Goal: Task Accomplishment & Management: Complete application form

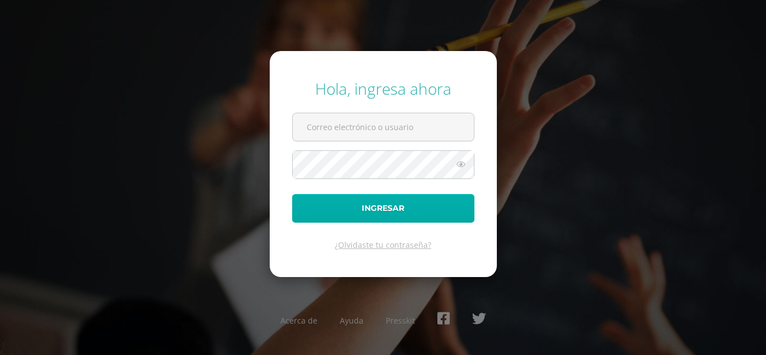
type input "vanessaraxtun@maiagt.org"
click at [375, 207] on button "Ingresar" at bounding box center [383, 208] width 182 height 29
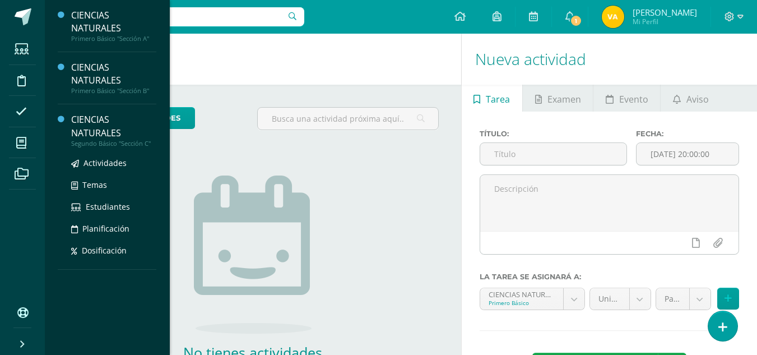
click at [90, 129] on div "CIENCIAS NATURALES" at bounding box center [113, 126] width 85 height 26
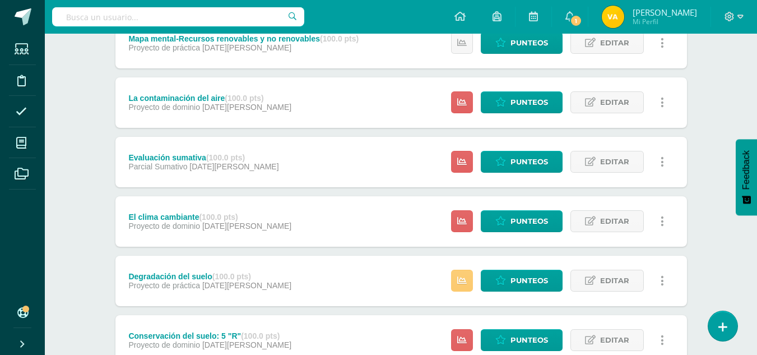
scroll to position [432, 0]
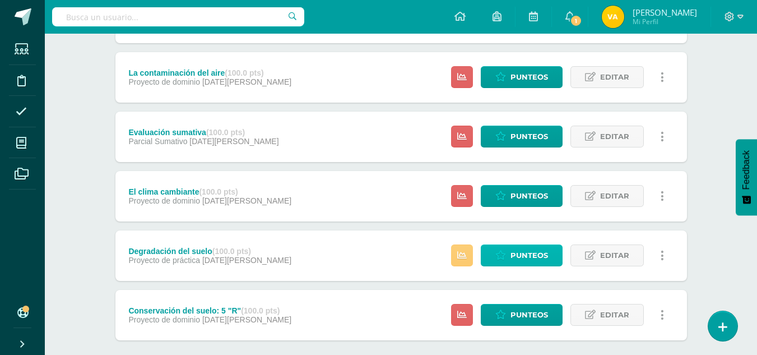
click at [528, 254] on span "Punteos" at bounding box center [530, 255] width 38 height 21
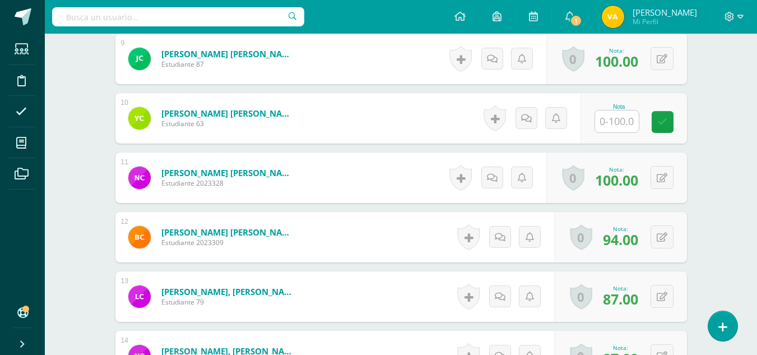
scroll to position [821, 0]
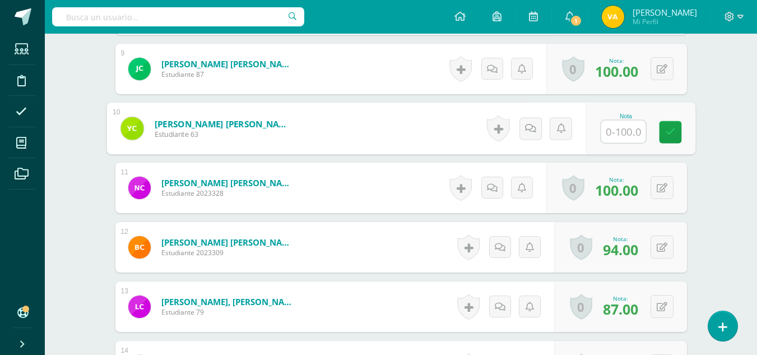
click at [617, 130] on input "text" at bounding box center [623, 131] width 45 height 22
type input "90"
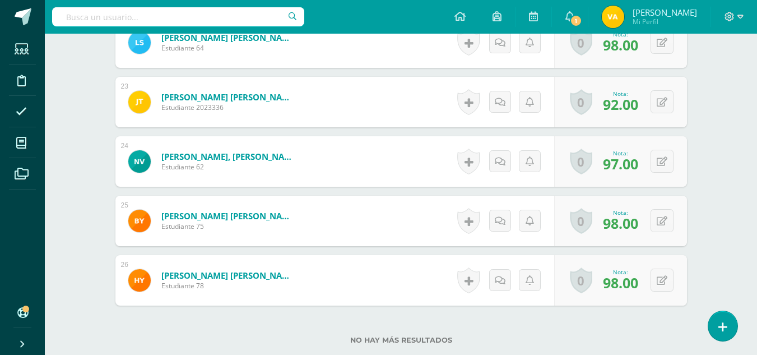
scroll to position [1623, 0]
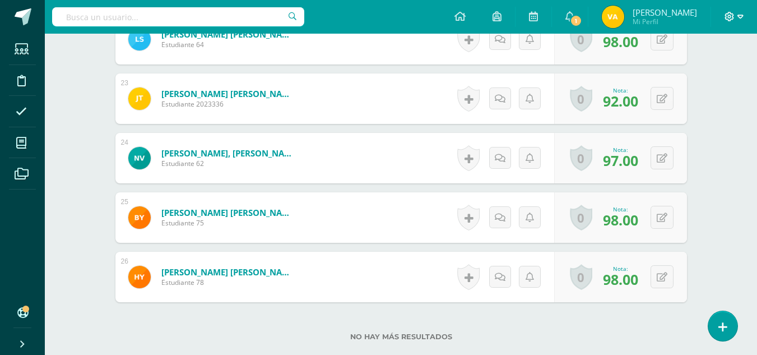
click at [729, 13] on icon at bounding box center [730, 17] width 10 height 10
click at [738, 16] on icon at bounding box center [741, 17] width 6 height 10
drag, startPoint x: 737, startPoint y: 16, endPoint x: 705, endPoint y: 76, distance: 67.9
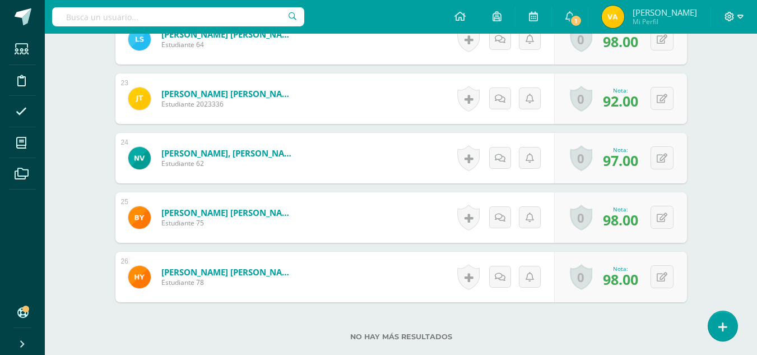
click at [730, 13] on icon at bounding box center [730, 17] width 10 height 10
click at [698, 78] on span "Cerrar sesión" at bounding box center [705, 76] width 50 height 11
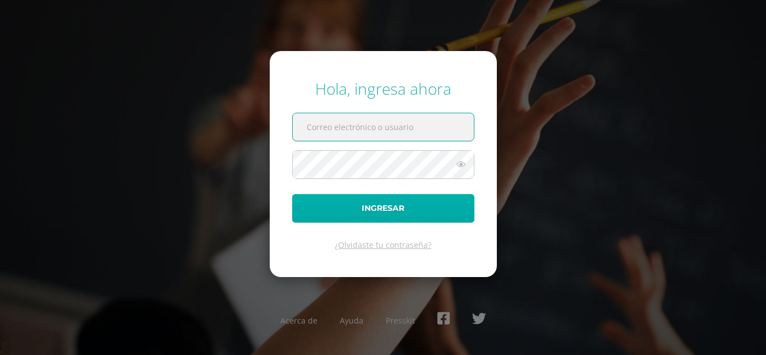
type input "[EMAIL_ADDRESS][DOMAIN_NAME]"
click at [405, 206] on button "Ingresar" at bounding box center [383, 208] width 182 height 29
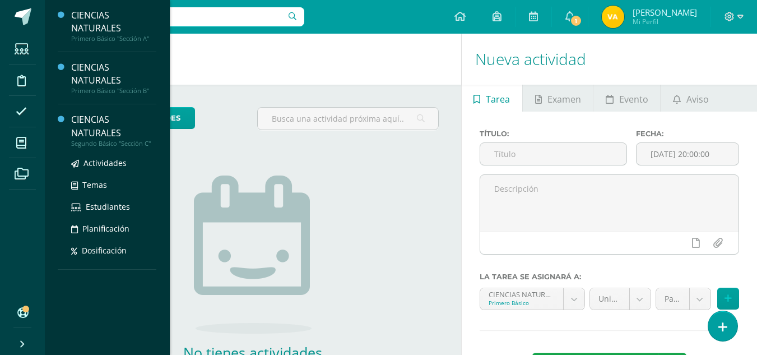
click at [100, 129] on div "CIENCIAS NATURALES" at bounding box center [113, 126] width 85 height 26
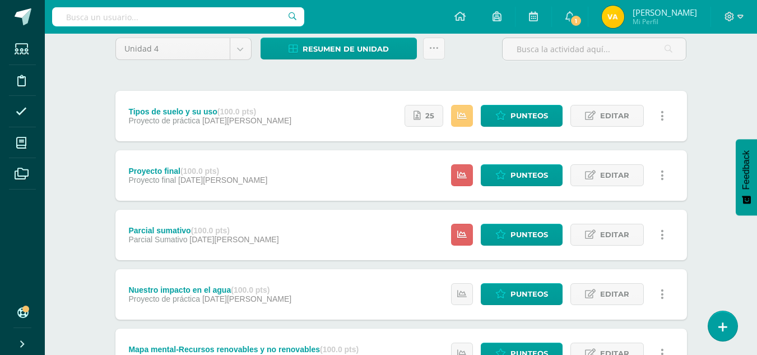
scroll to position [488, 0]
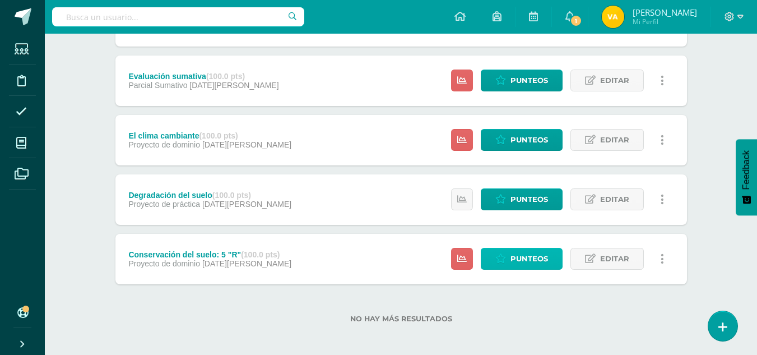
click at [540, 256] on span "Punteos" at bounding box center [530, 258] width 38 height 21
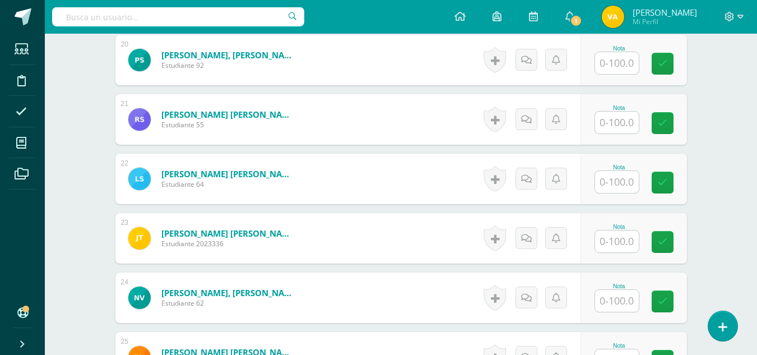
scroll to position [1699, 0]
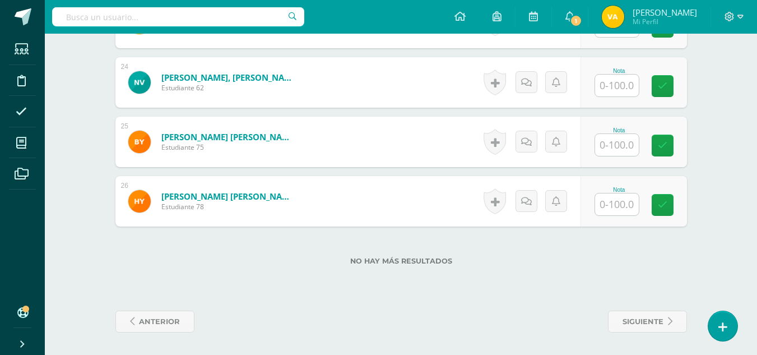
click at [611, 206] on input "text" at bounding box center [617, 204] width 44 height 22
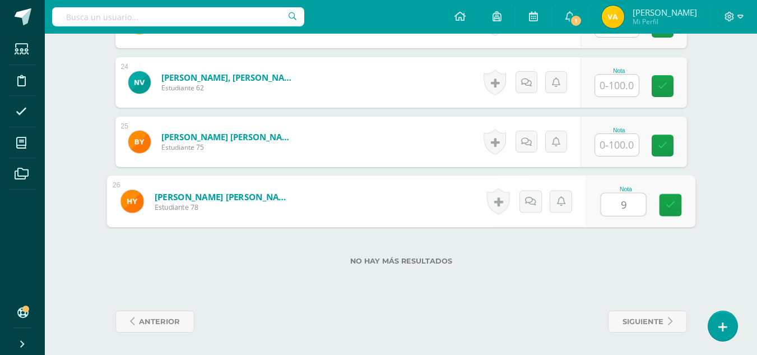
type input "95"
click at [622, 146] on input "text" at bounding box center [617, 145] width 44 height 22
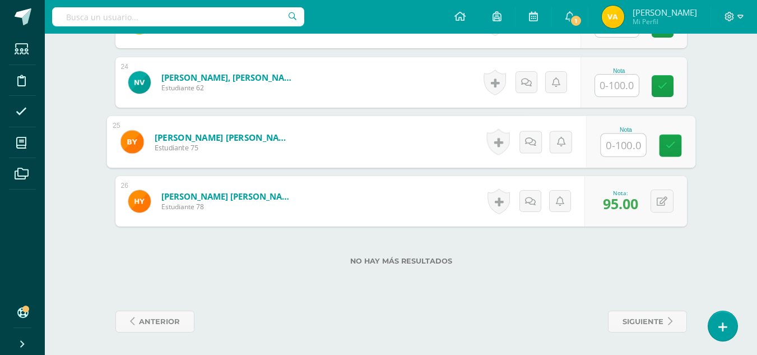
click at [623, 146] on input "text" at bounding box center [623, 145] width 45 height 22
type input "96"
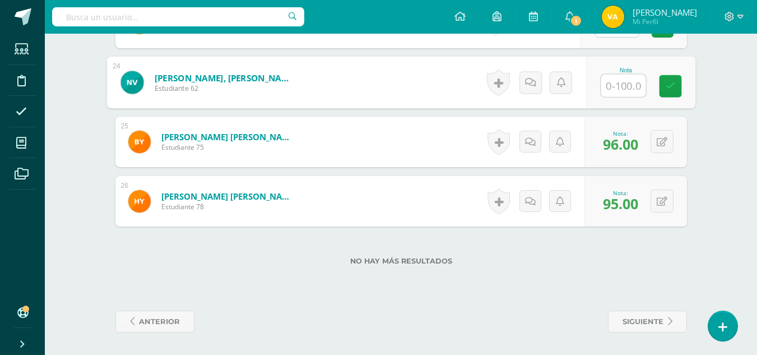
click at [624, 89] on input "text" at bounding box center [623, 86] width 45 height 22
click at [622, 81] on input "text" at bounding box center [623, 86] width 45 height 22
type input "100"
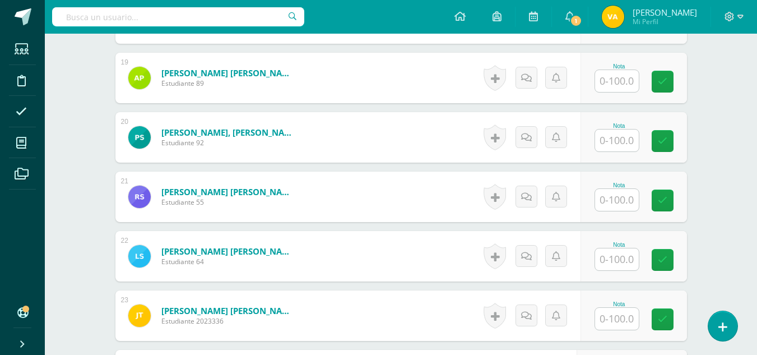
scroll to position [1399, 0]
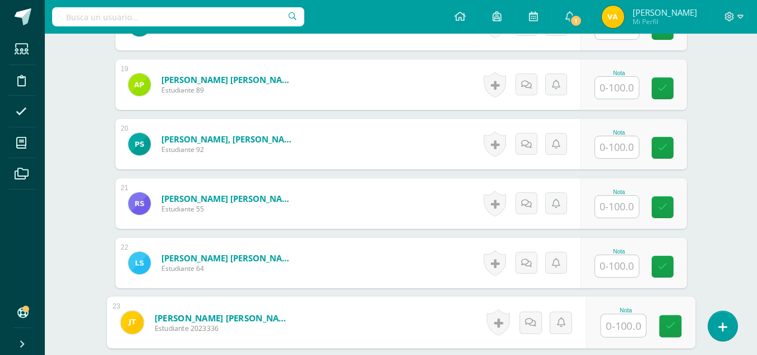
click at [616, 326] on input "text" at bounding box center [623, 325] width 45 height 22
click at [619, 326] on input "text" at bounding box center [623, 325] width 45 height 22
type input "94"
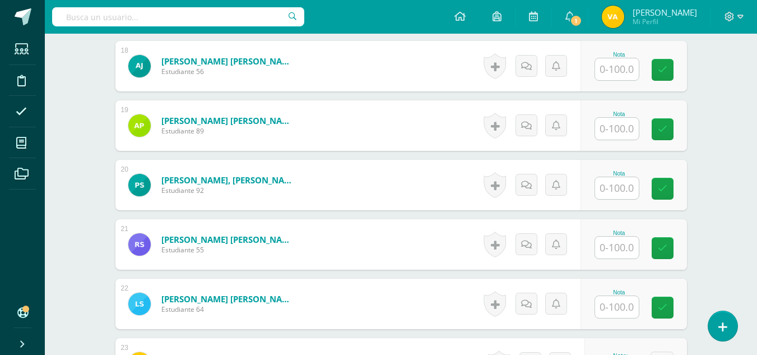
scroll to position [1348, 0]
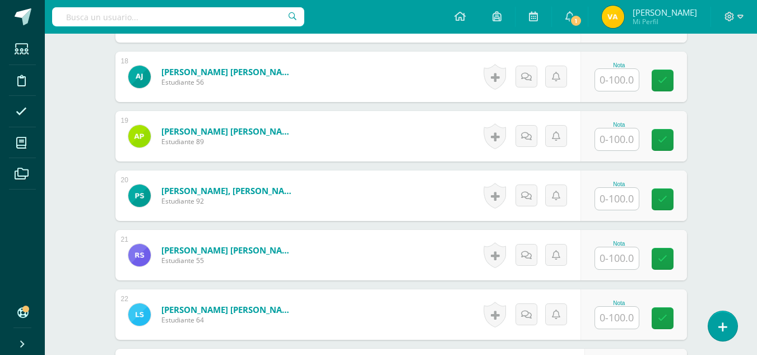
click at [619, 313] on input "text" at bounding box center [617, 318] width 44 height 22
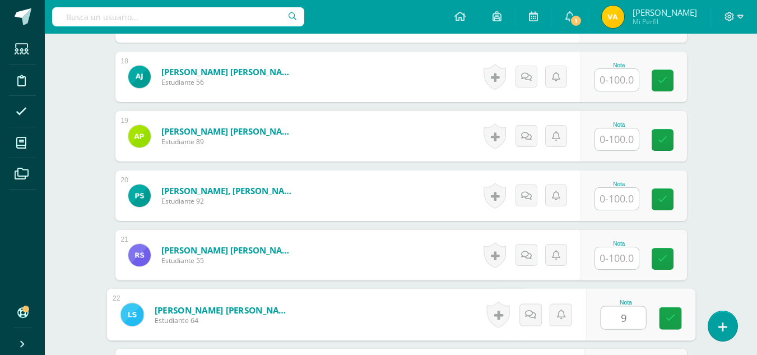
type input "98"
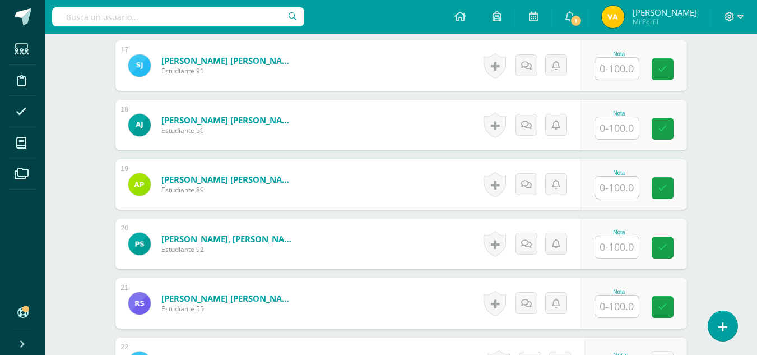
scroll to position [1293, 0]
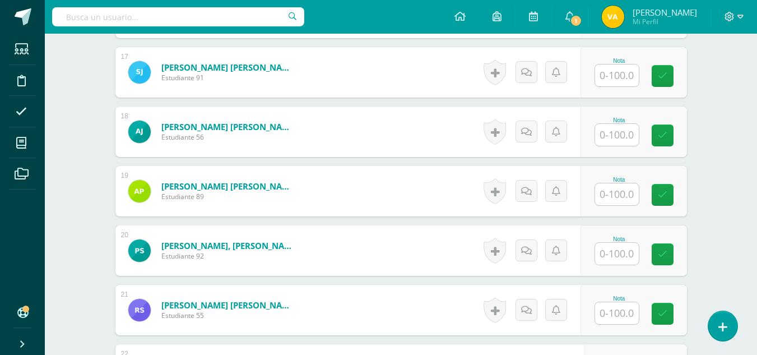
click at [618, 315] on input "text" at bounding box center [617, 313] width 44 height 22
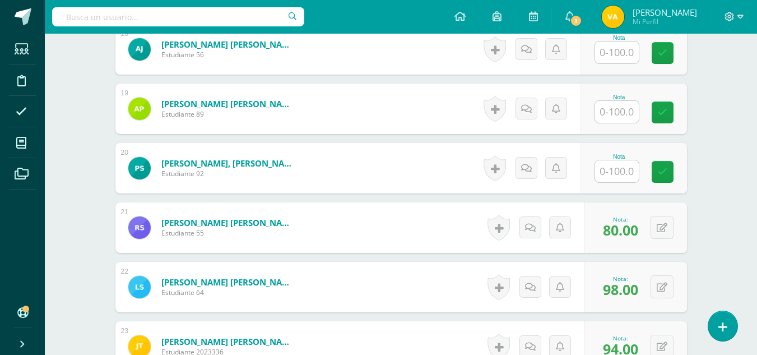
scroll to position [1386, 0]
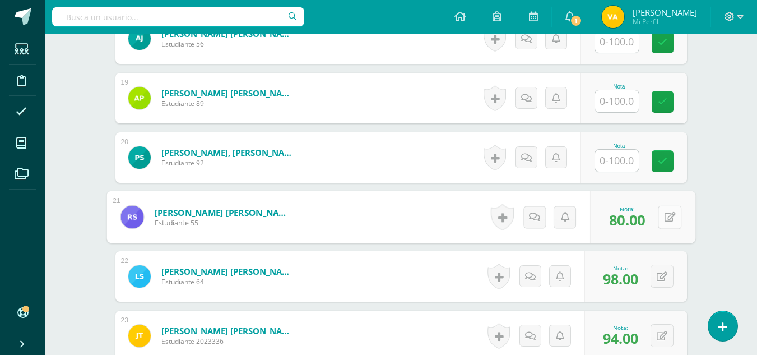
click at [665, 215] on icon at bounding box center [669, 217] width 11 height 10
type input "90"
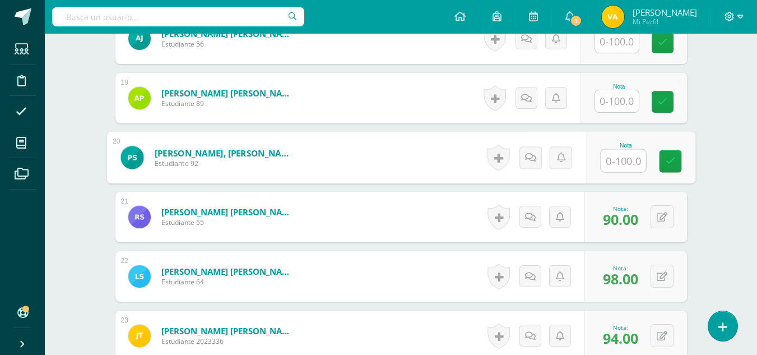
click at [619, 163] on input "text" at bounding box center [623, 161] width 45 height 22
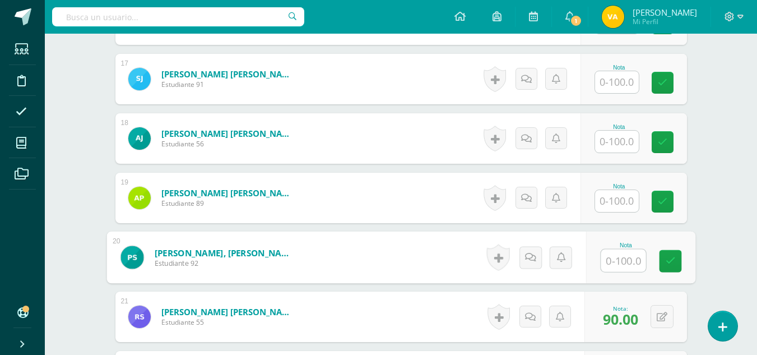
scroll to position [1269, 0]
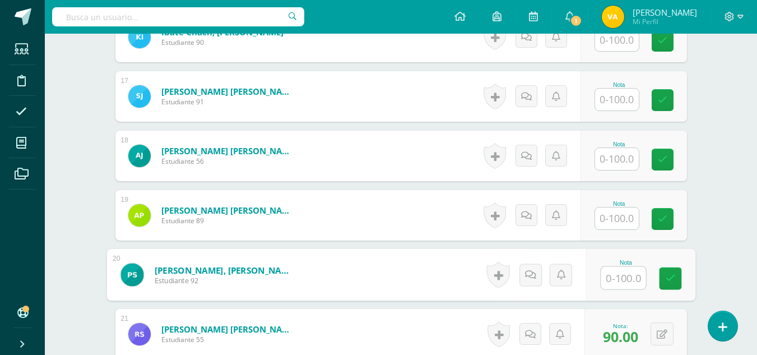
click at [614, 281] on input "text" at bounding box center [623, 278] width 45 height 22
type input "80"
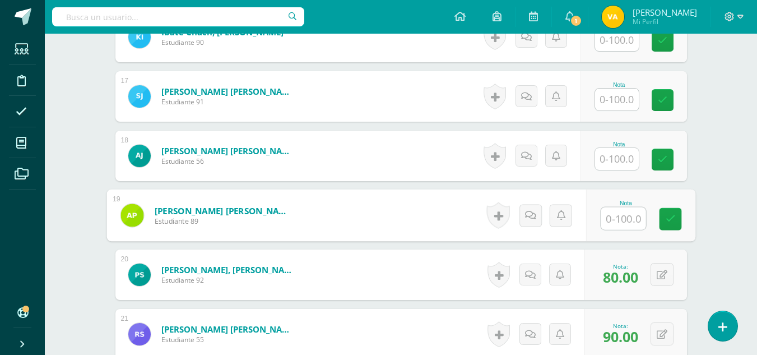
click at [620, 224] on input "text" at bounding box center [623, 218] width 45 height 22
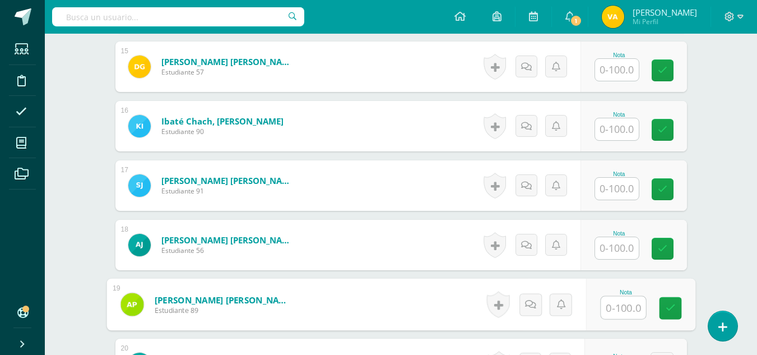
scroll to position [1176, 0]
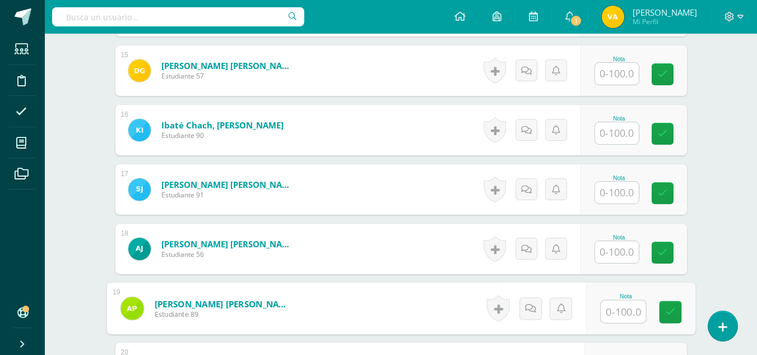
click at [623, 314] on input "text" at bounding box center [623, 311] width 45 height 22
type input "100"
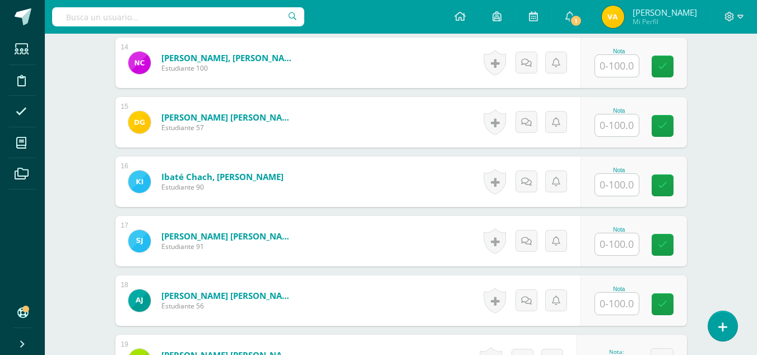
scroll to position [1118, 0]
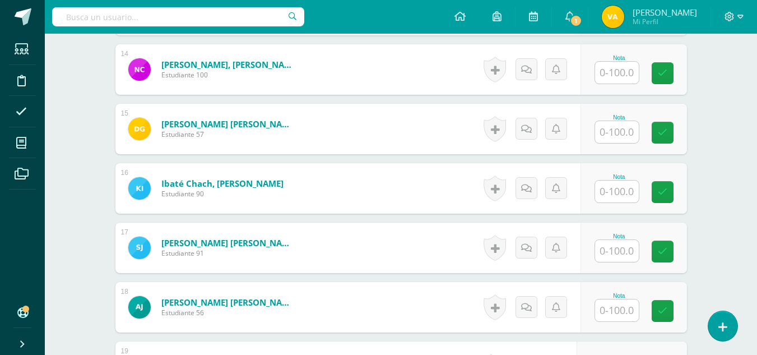
click at [622, 305] on input "text" at bounding box center [617, 310] width 44 height 22
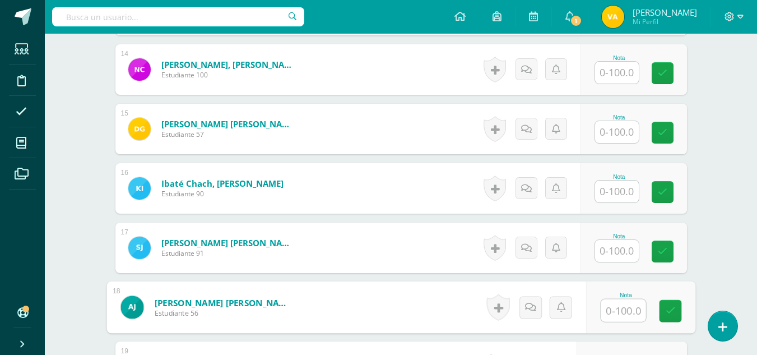
click at [629, 316] on input "text" at bounding box center [623, 310] width 45 height 22
type input "70"
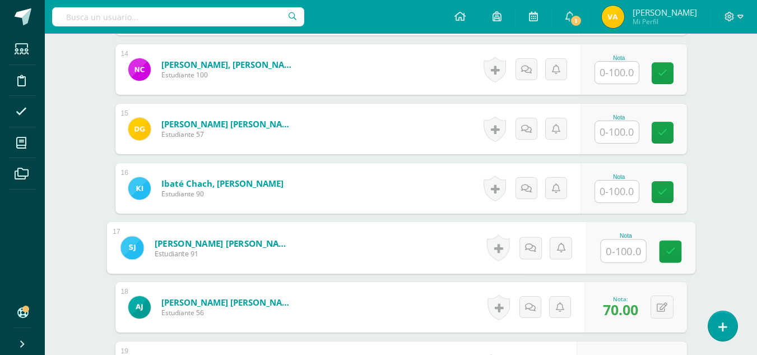
click at [620, 253] on input "text" at bounding box center [623, 251] width 45 height 22
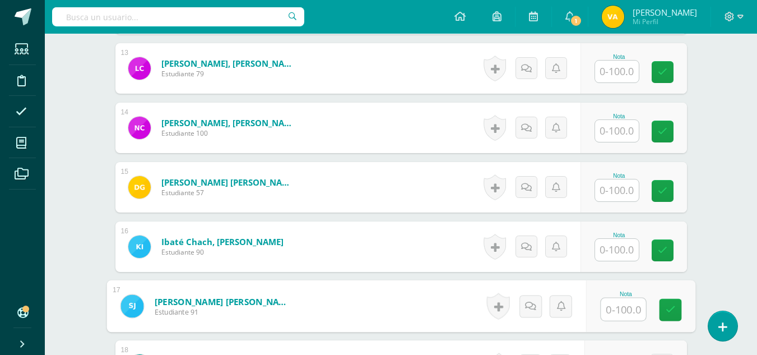
scroll to position [1053, 0]
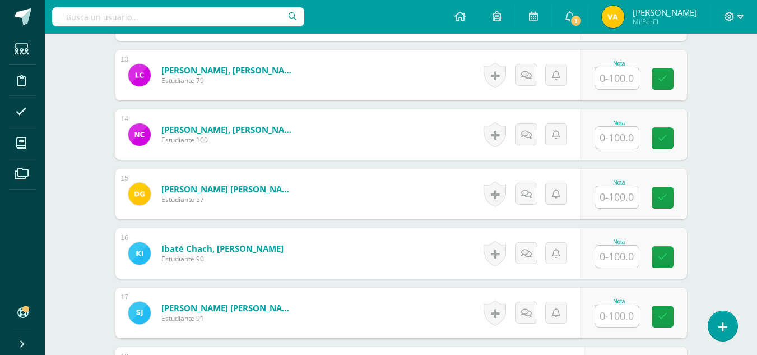
click at [618, 311] on input "text" at bounding box center [617, 316] width 44 height 22
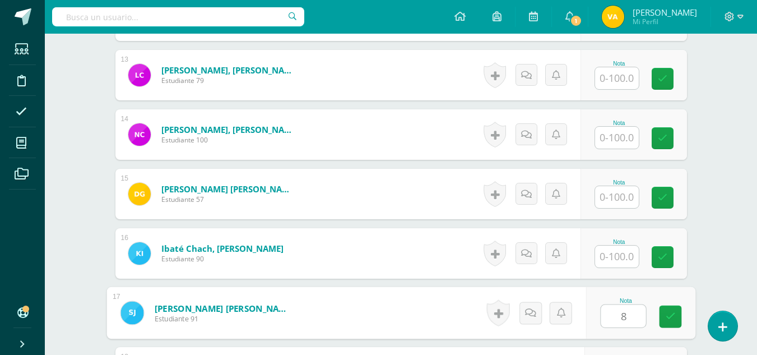
type input "85"
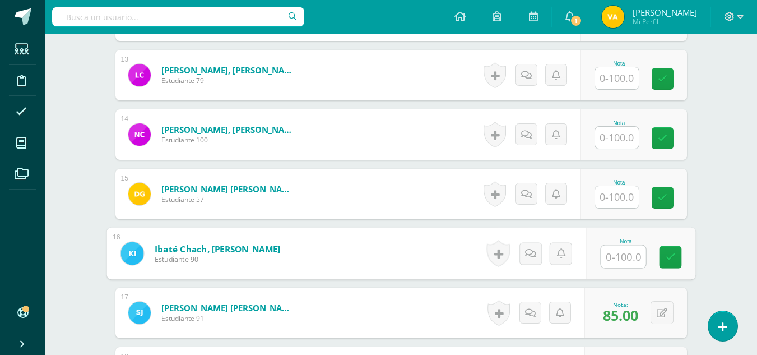
click at [614, 249] on input "text" at bounding box center [623, 256] width 45 height 22
type input "100"
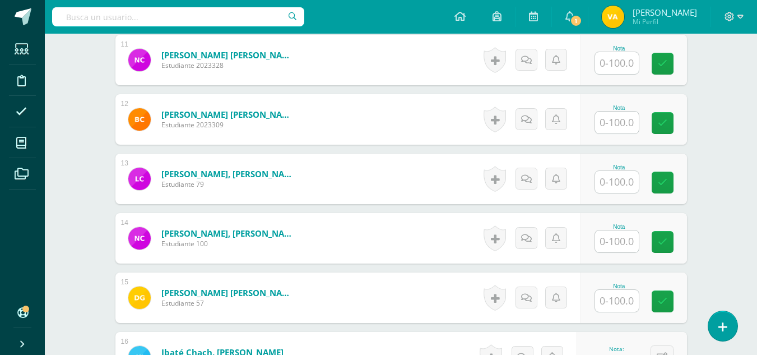
scroll to position [945, 0]
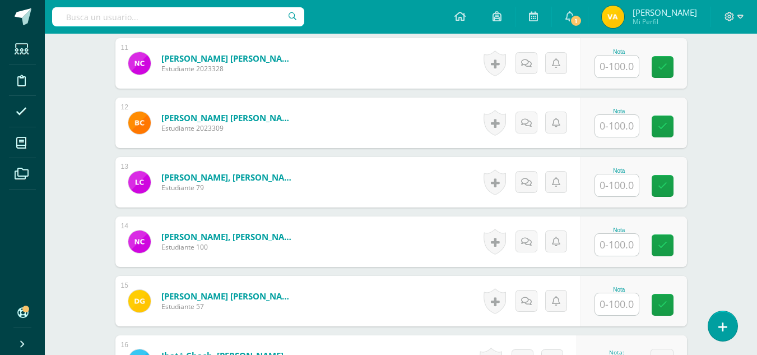
click at [619, 302] on input "text" at bounding box center [617, 304] width 44 height 22
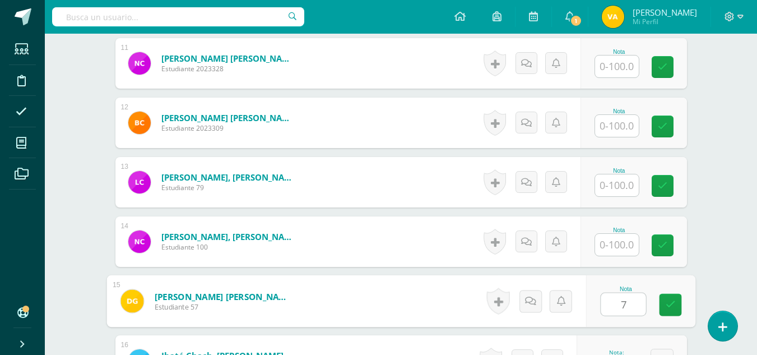
type input "75"
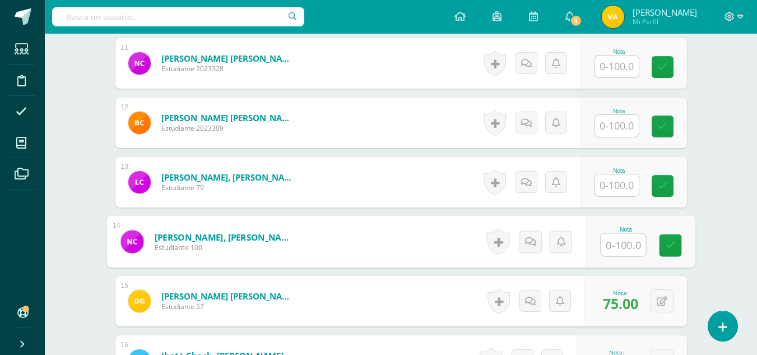
click at [622, 243] on input "text" at bounding box center [623, 245] width 45 height 22
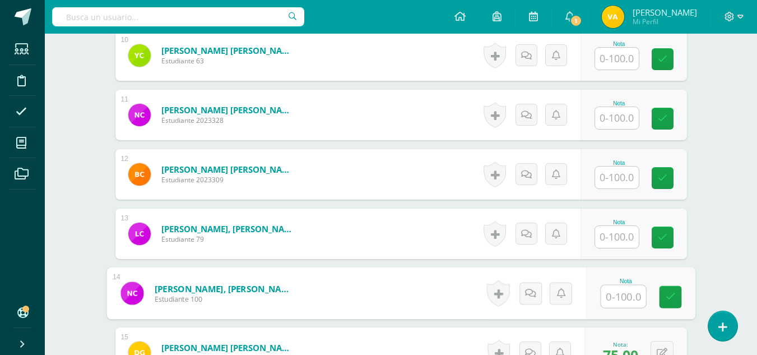
scroll to position [873, 0]
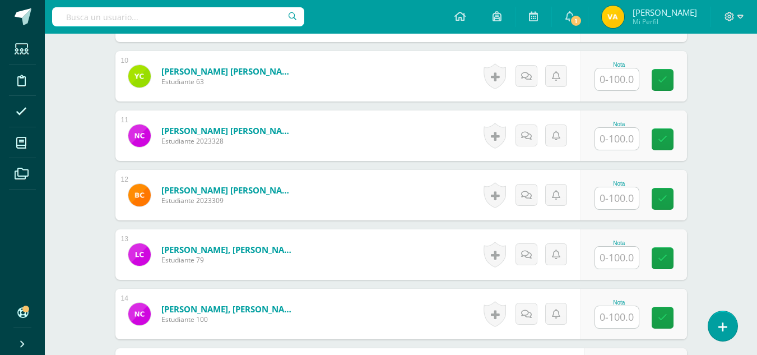
click at [619, 318] on input "text" at bounding box center [617, 317] width 44 height 22
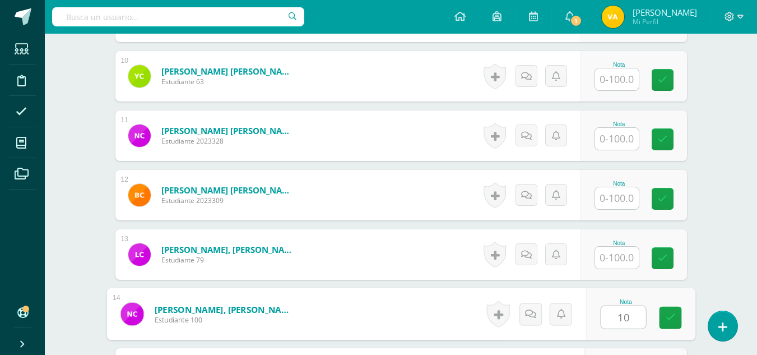
type input "100"
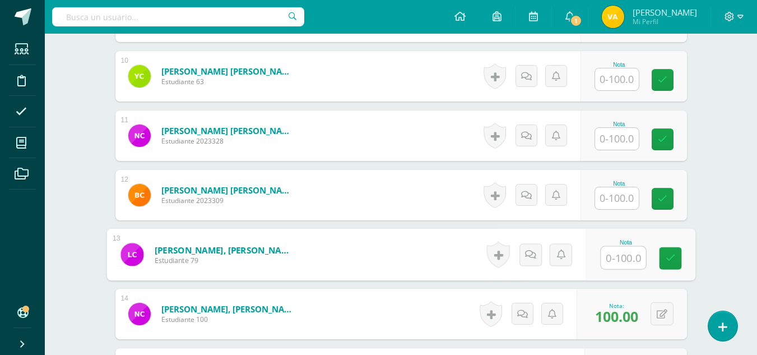
click at [616, 263] on input "text" at bounding box center [623, 258] width 45 height 22
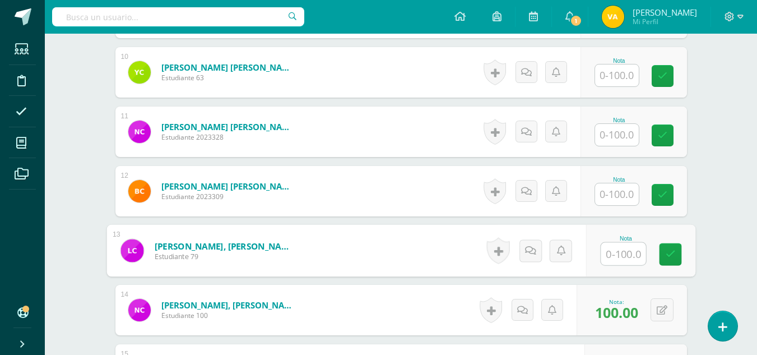
scroll to position [850, 0]
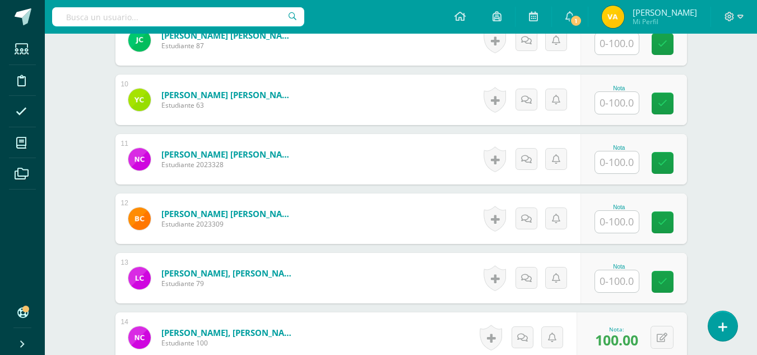
click at [618, 280] on input "text" at bounding box center [617, 281] width 44 height 22
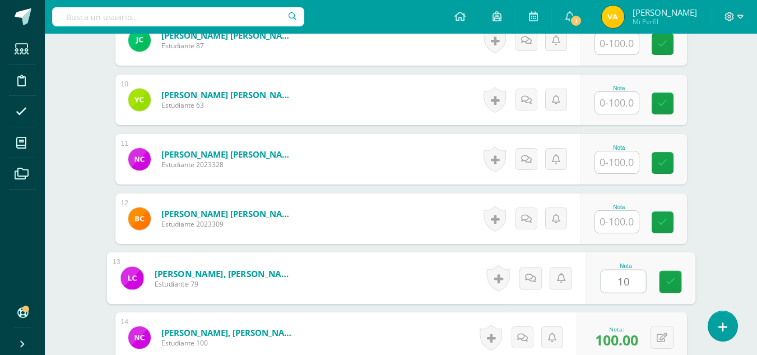
type input "100"
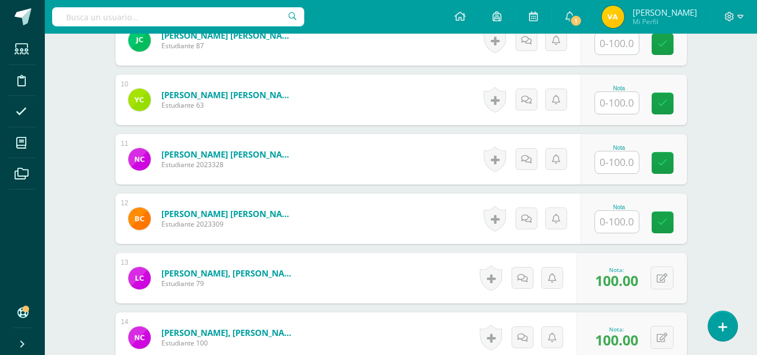
click at [632, 223] on input "text" at bounding box center [617, 222] width 44 height 22
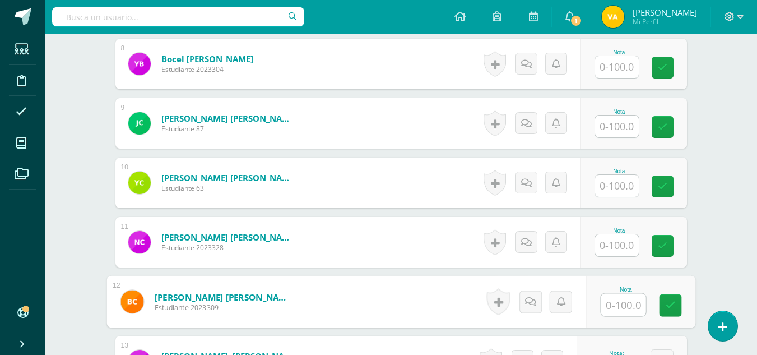
scroll to position [760, 0]
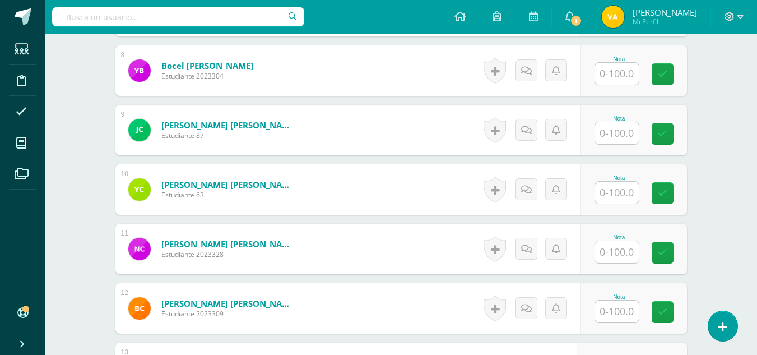
click at [622, 309] on input "text" at bounding box center [617, 311] width 44 height 22
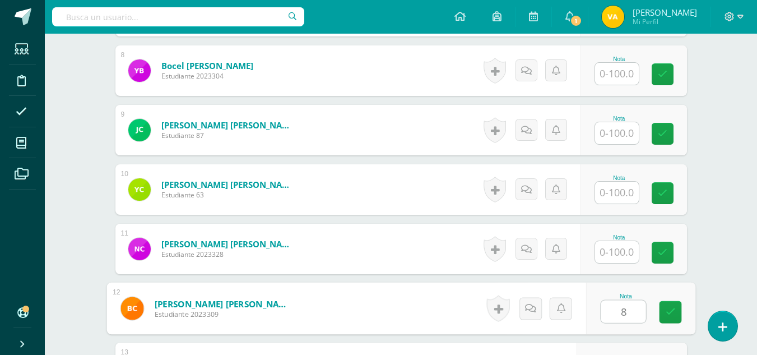
type input "80"
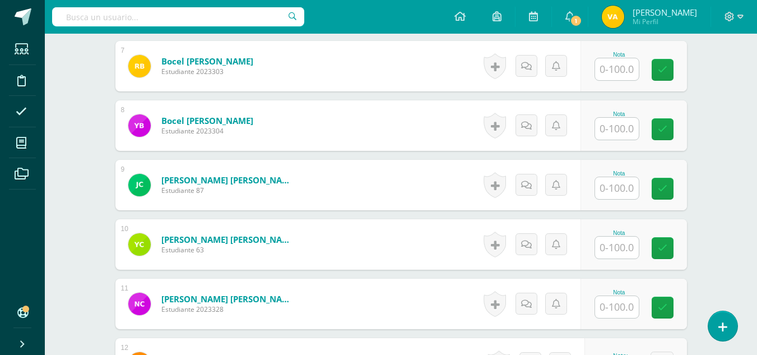
scroll to position [702, 0]
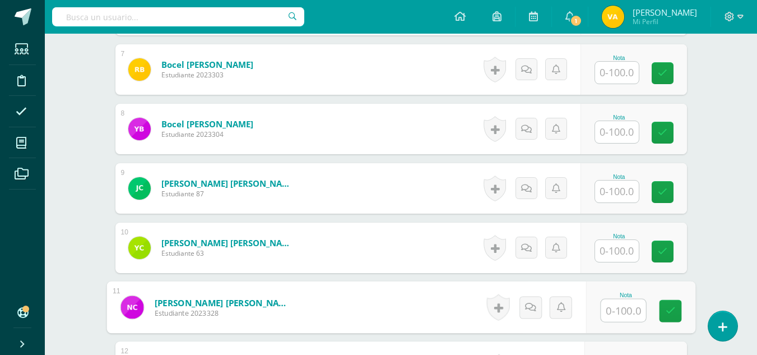
click at [620, 307] on input "text" at bounding box center [623, 310] width 45 height 22
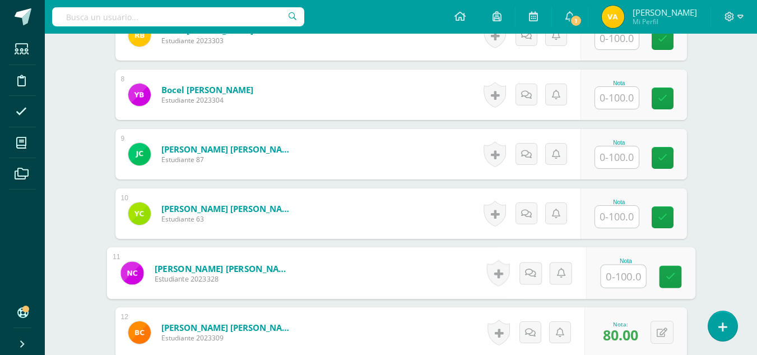
scroll to position [733, 0]
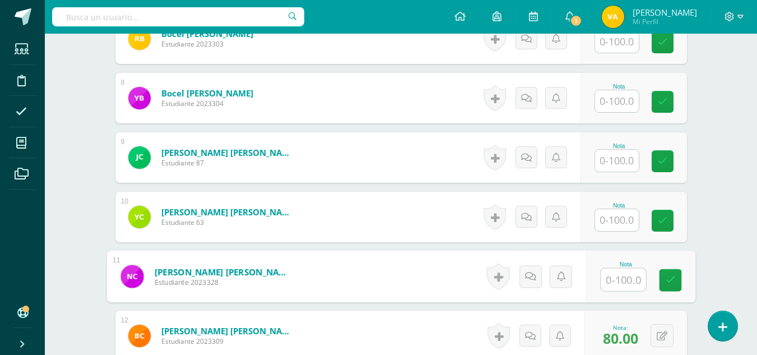
click at [627, 282] on input "text" at bounding box center [623, 279] width 45 height 22
type input "80"
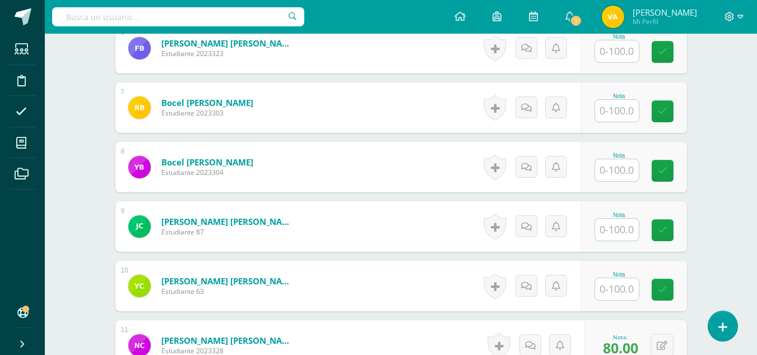
scroll to position [657, 0]
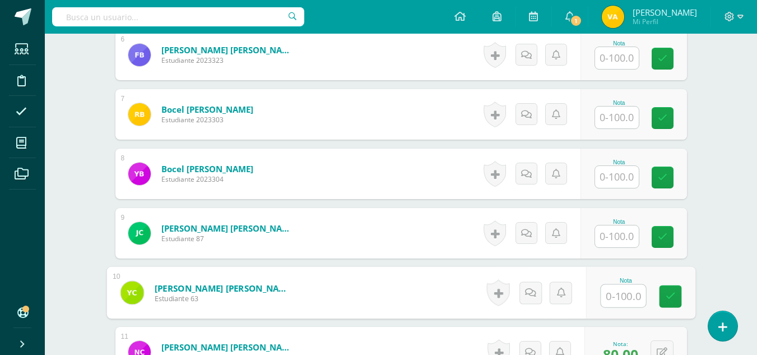
click at [619, 295] on input "text" at bounding box center [623, 296] width 45 height 22
click at [615, 300] on input "text" at bounding box center [623, 296] width 45 height 22
type input "100"
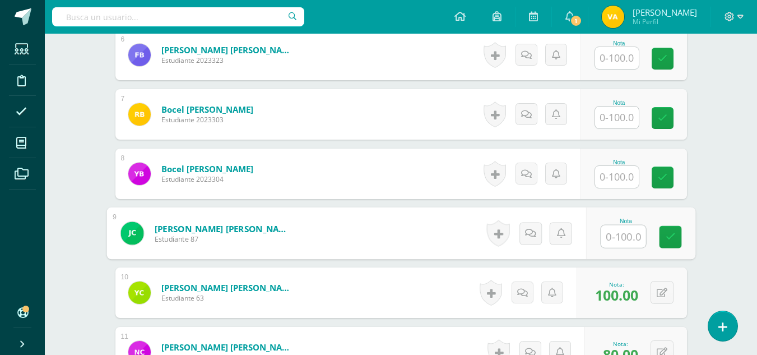
click at [615, 231] on input "text" at bounding box center [623, 236] width 45 height 22
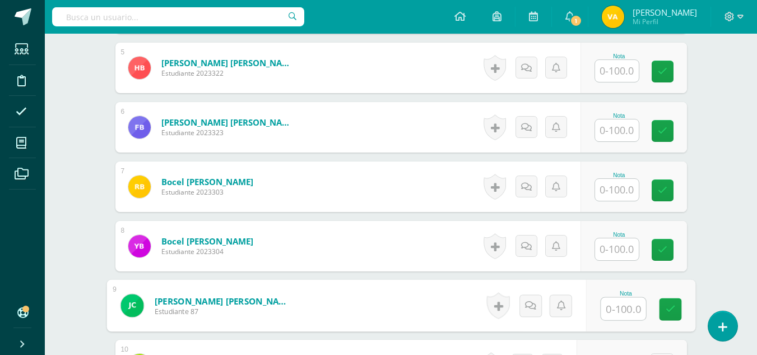
scroll to position [581, 0]
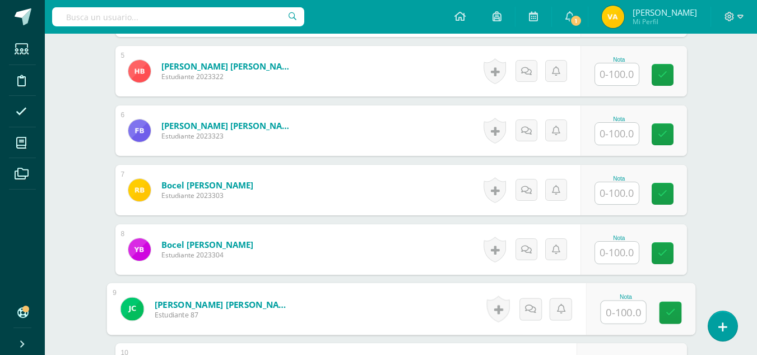
click at [620, 312] on input "text" at bounding box center [623, 312] width 45 height 22
type input "90"
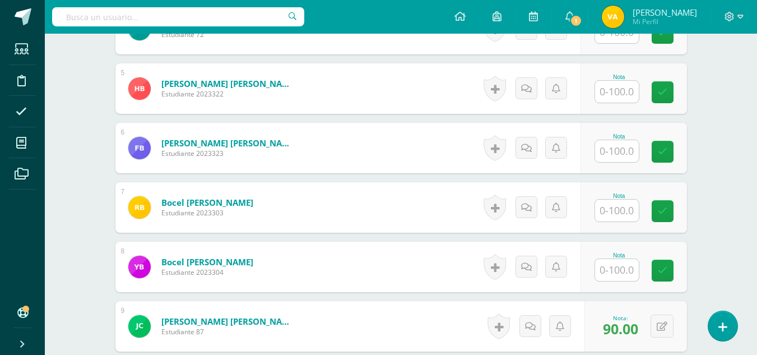
scroll to position [540, 0]
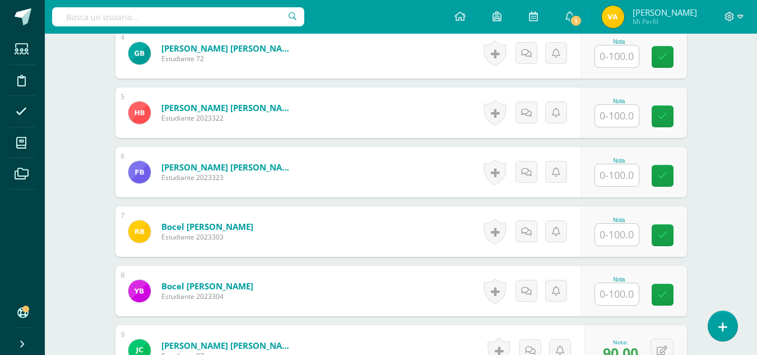
click at [608, 292] on input "text" at bounding box center [617, 294] width 44 height 22
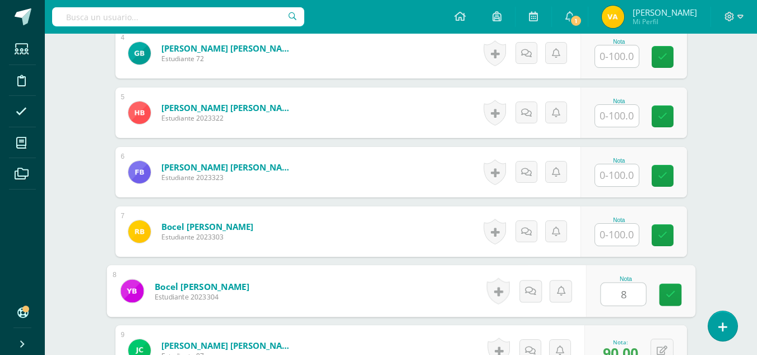
type input "85"
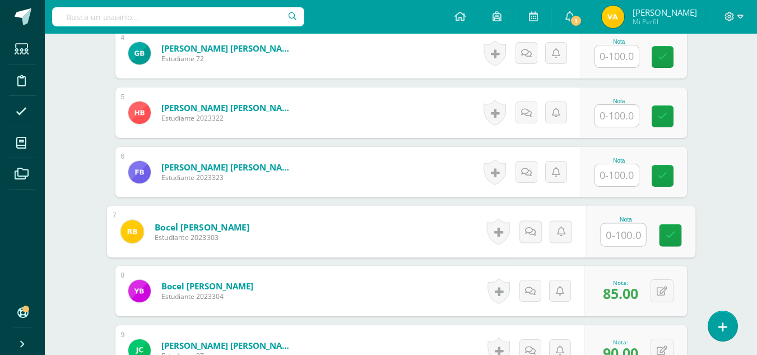
click at [620, 231] on input "text" at bounding box center [623, 235] width 45 height 22
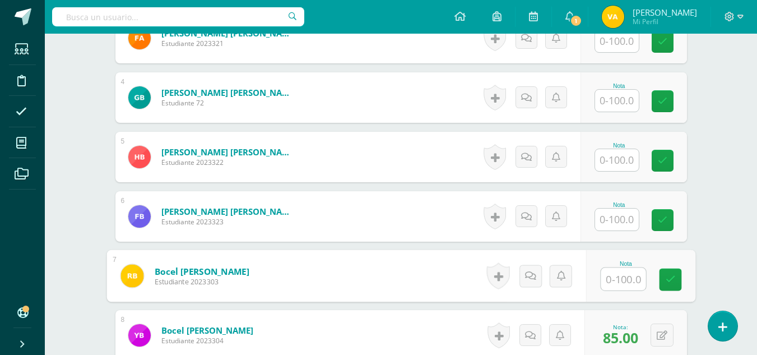
scroll to position [475, 0]
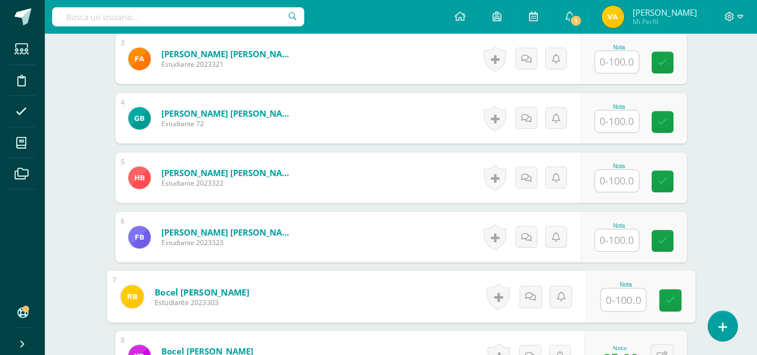
click at [620, 297] on input "text" at bounding box center [623, 300] width 45 height 22
type input "90"
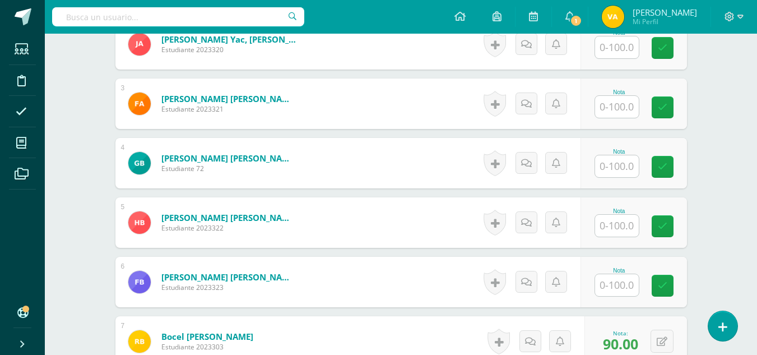
scroll to position [402, 0]
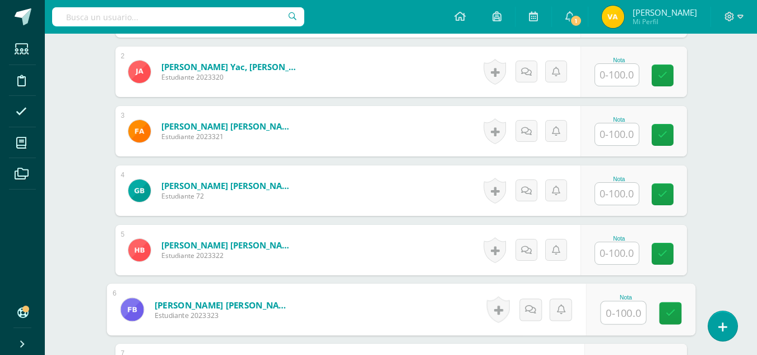
click at [624, 304] on input "text" at bounding box center [623, 313] width 45 height 22
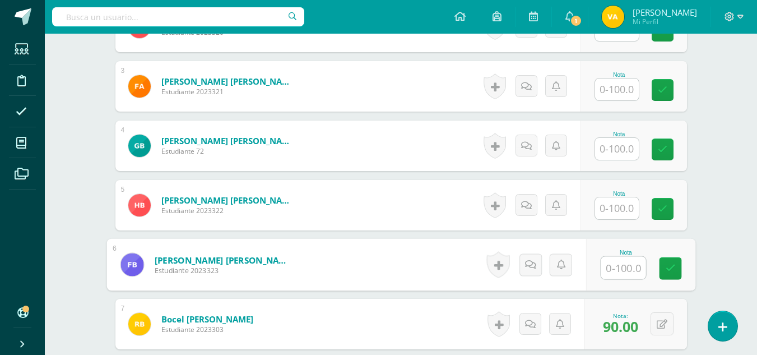
scroll to position [461, 0]
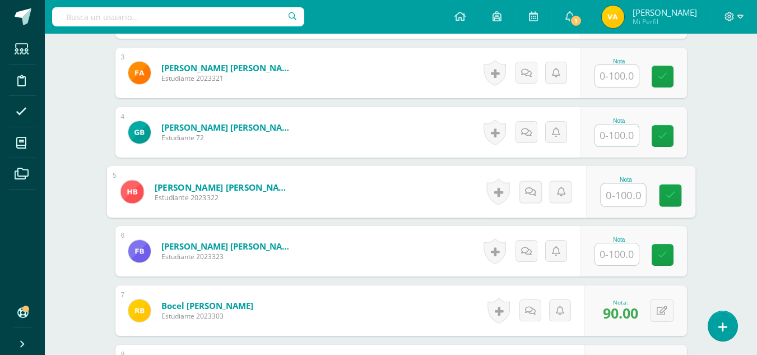
click at [629, 195] on input "text" at bounding box center [623, 195] width 45 height 22
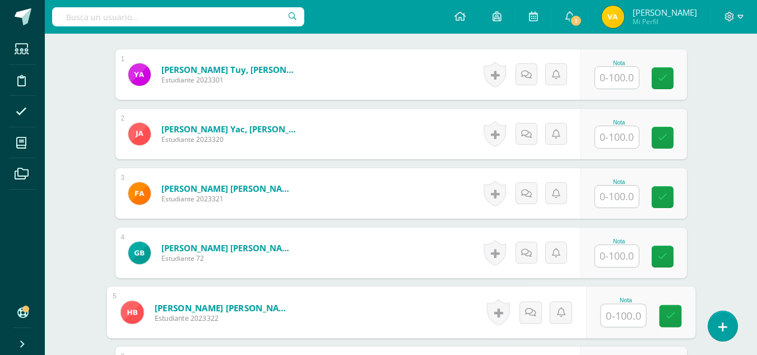
scroll to position [337, 0]
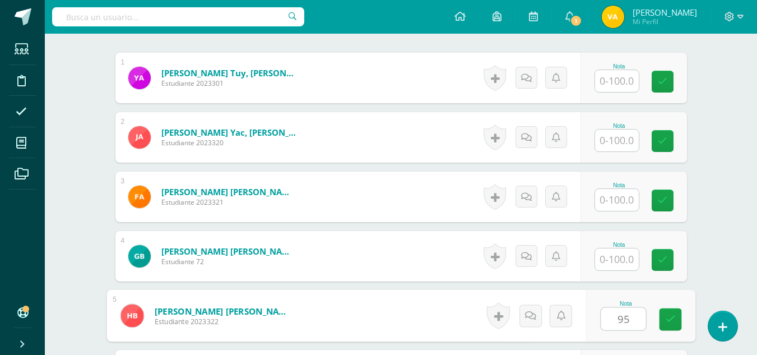
type input "95"
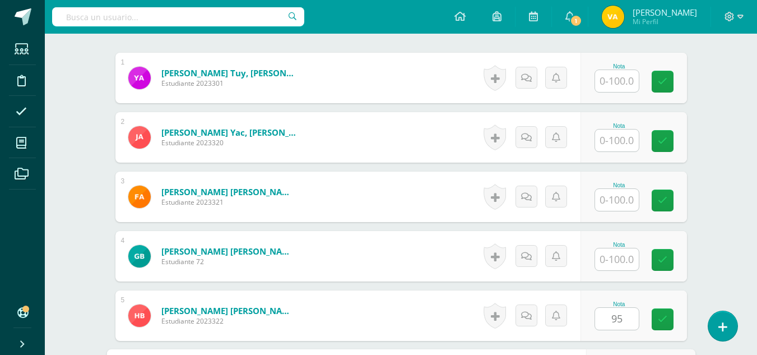
scroll to position [537, 0]
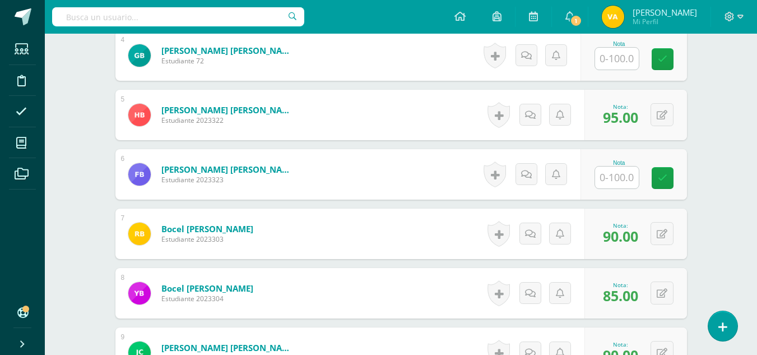
drag, startPoint x: 757, startPoint y: 128, endPoint x: 755, endPoint y: 120, distance: 8.0
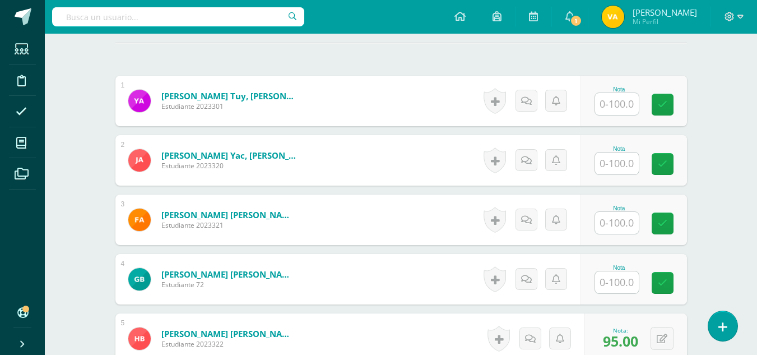
scroll to position [297, 0]
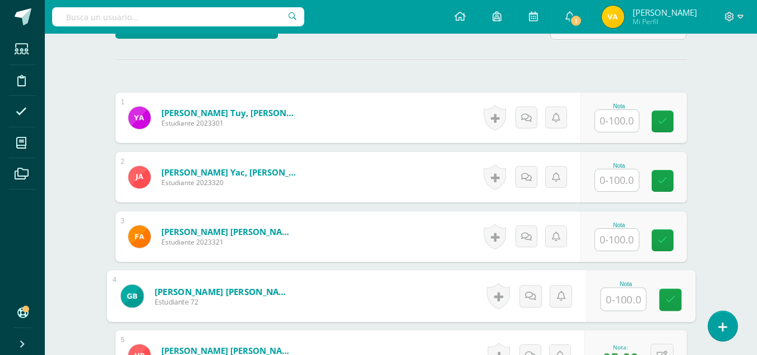
click at [616, 300] on input "text" at bounding box center [623, 299] width 45 height 22
click at [619, 304] on input "text" at bounding box center [623, 299] width 45 height 22
type input "100"
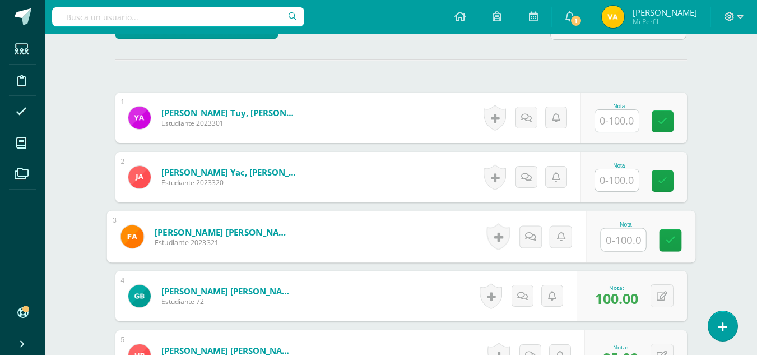
click at [618, 236] on input "text" at bounding box center [623, 240] width 45 height 22
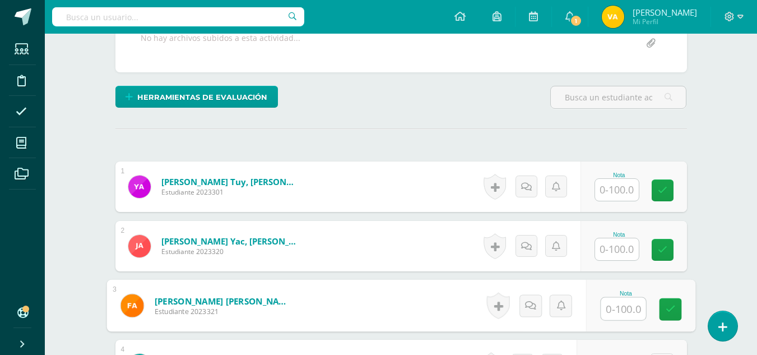
scroll to position [221, 0]
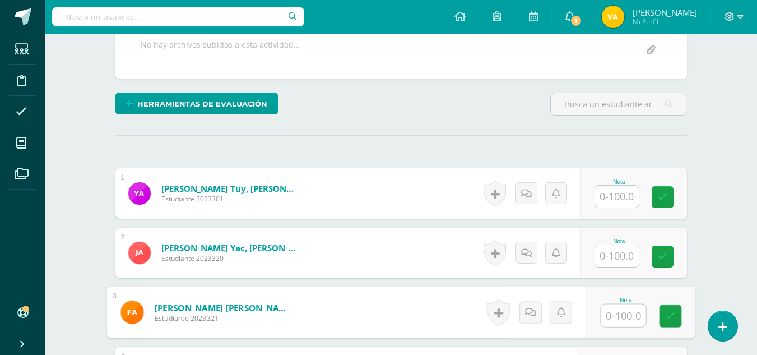
click at [622, 313] on input "text" at bounding box center [623, 315] width 45 height 22
type input "100"
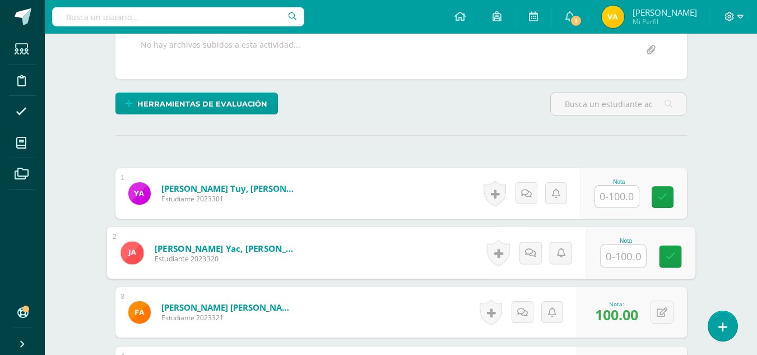
click at [619, 253] on input "text" at bounding box center [623, 256] width 45 height 22
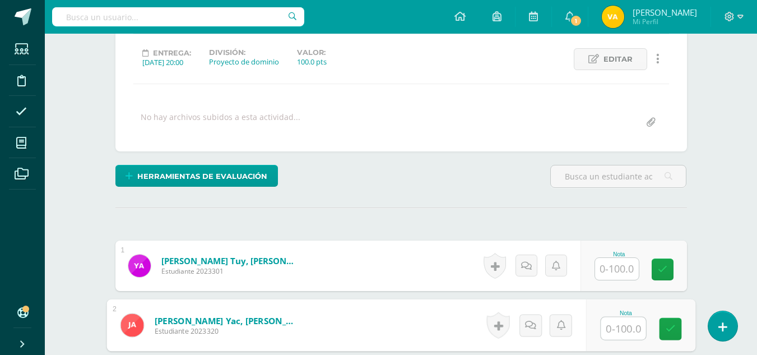
scroll to position [146, 0]
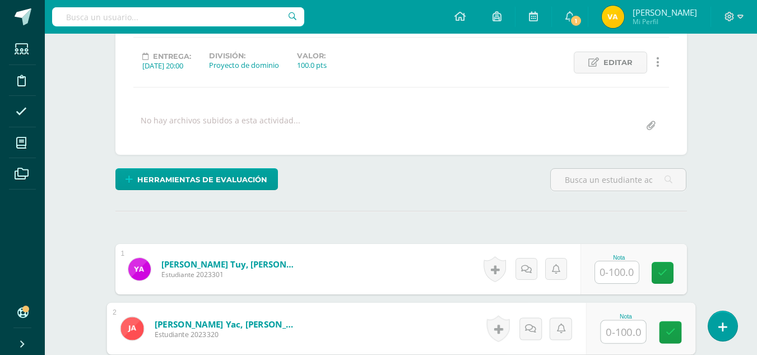
click at [622, 328] on input "text" at bounding box center [623, 332] width 45 height 22
type input "1"
type input "100"
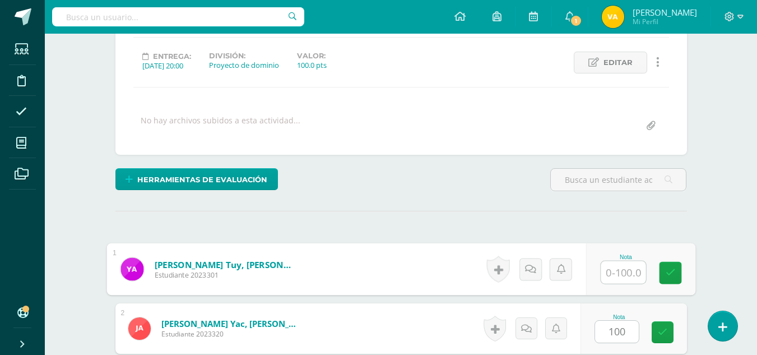
click at [619, 272] on input "text" at bounding box center [623, 272] width 45 height 22
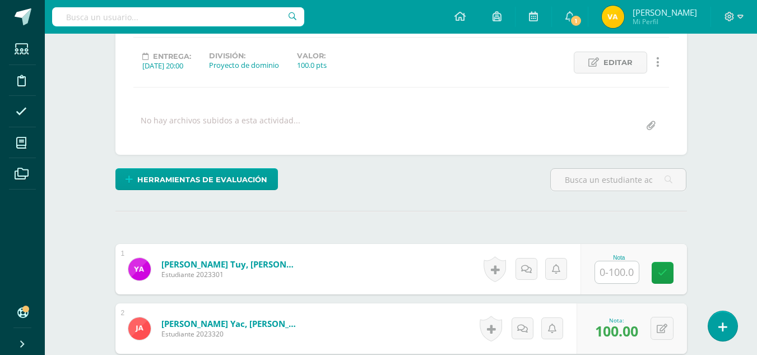
drag, startPoint x: 757, startPoint y: 73, endPoint x: 757, endPoint y: 57, distance: 16.3
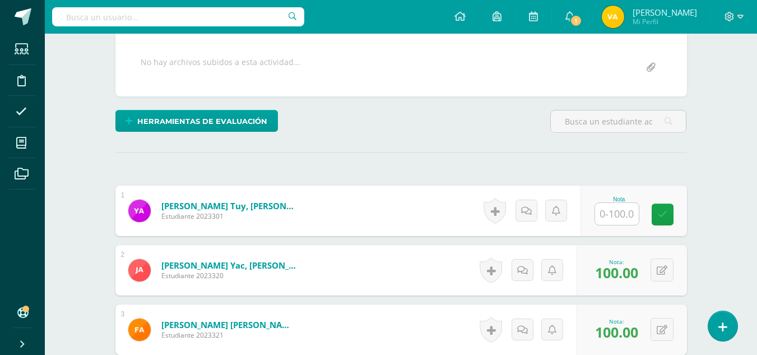
scroll to position [207, 0]
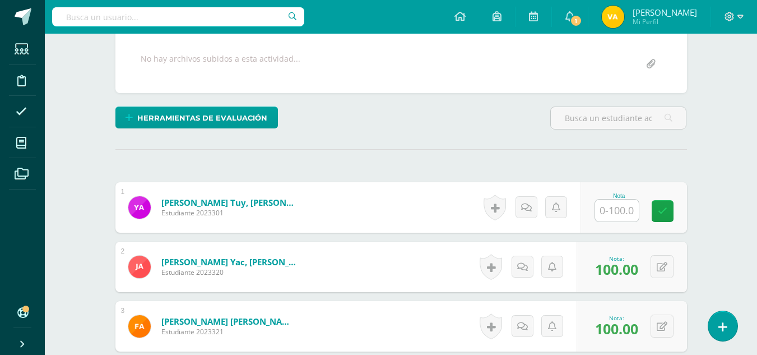
click at [618, 215] on input "text" at bounding box center [617, 211] width 44 height 22
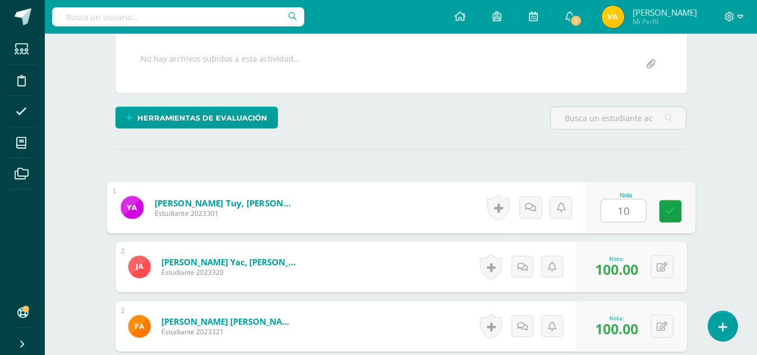
type input "100"
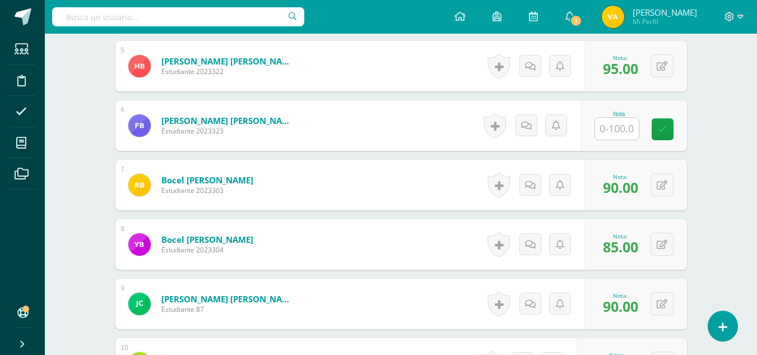
scroll to position [604, 0]
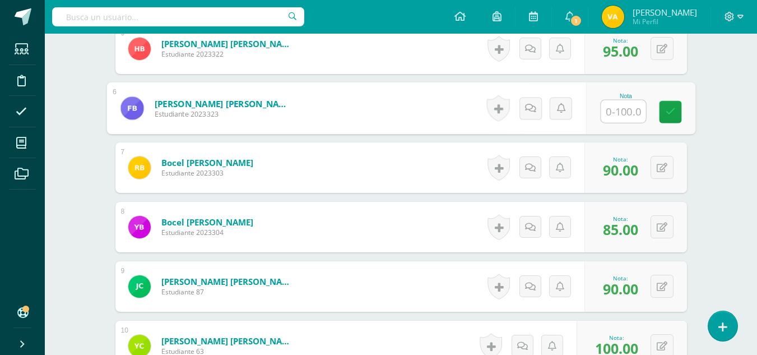
click at [613, 108] on input "text" at bounding box center [623, 111] width 45 height 22
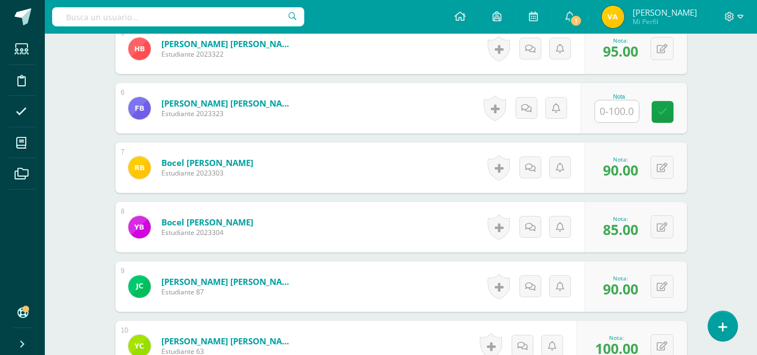
click at [623, 117] on input "text" at bounding box center [617, 111] width 44 height 22
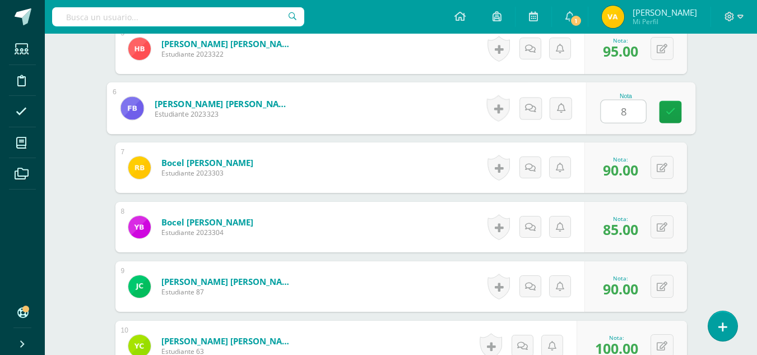
type input "80"
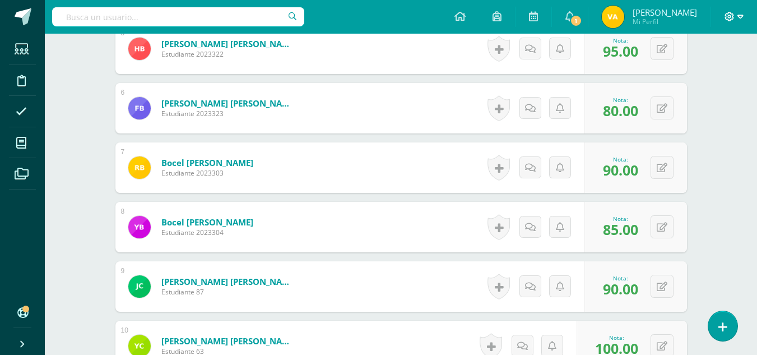
click at [735, 12] on span at bounding box center [734, 17] width 19 height 12
click at [705, 78] on span "Cerrar sesión" at bounding box center [705, 76] width 50 height 11
